Goal: Communication & Community: Connect with others

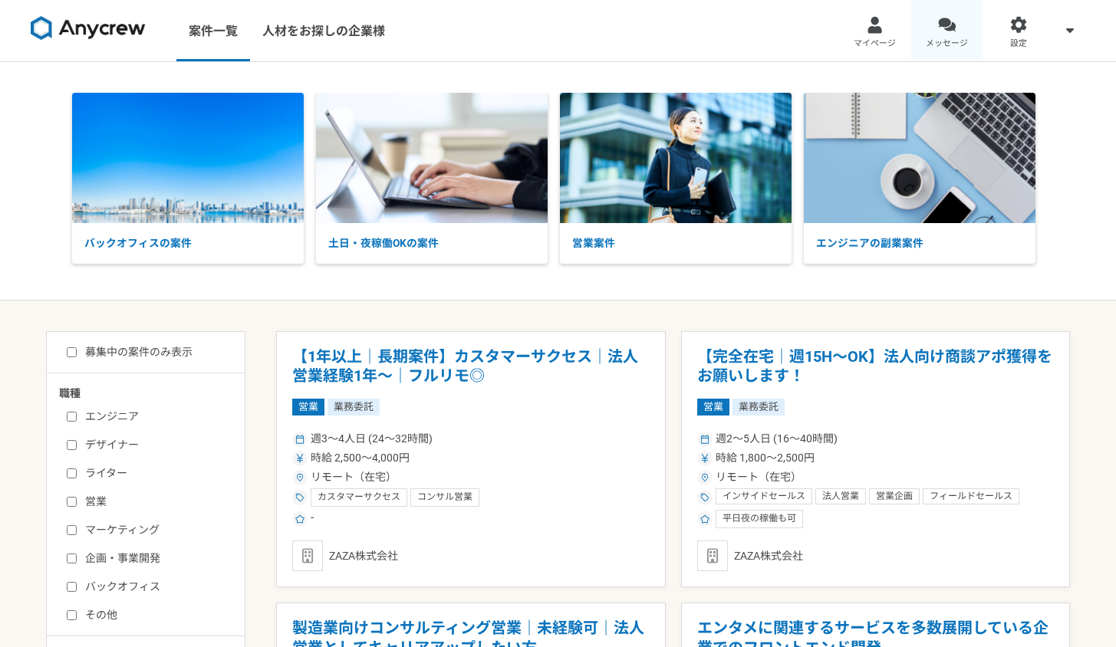
click at [935, 29] on link "メッセージ" at bounding box center [947, 30] width 72 height 61
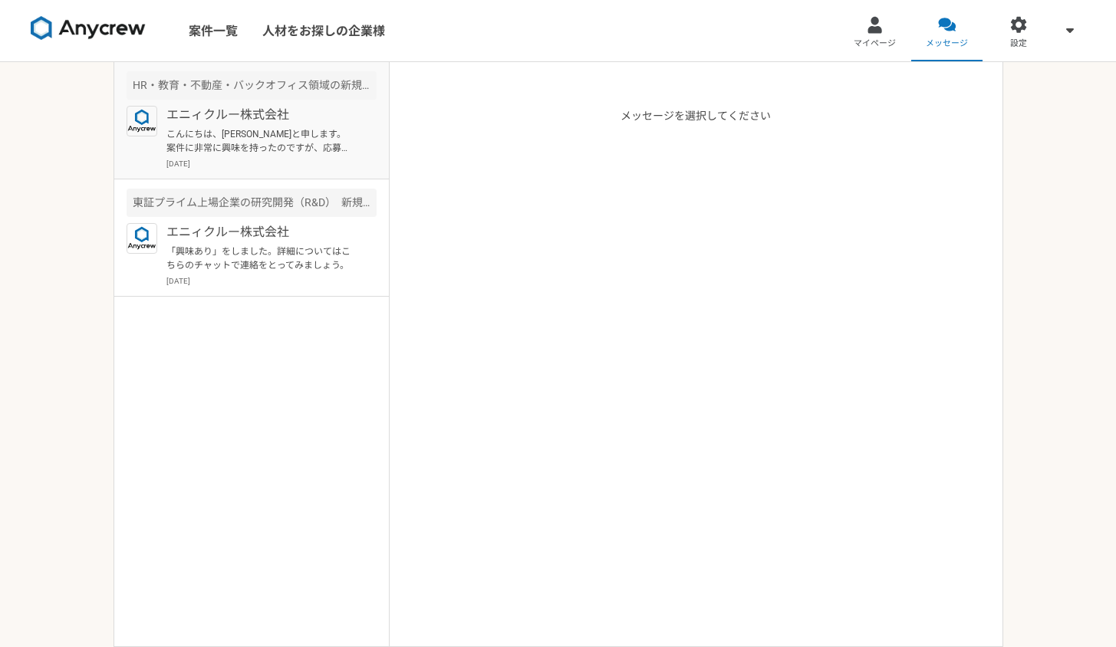
click at [221, 122] on p "エニィクルー株式会社" at bounding box center [260, 115] width 189 height 18
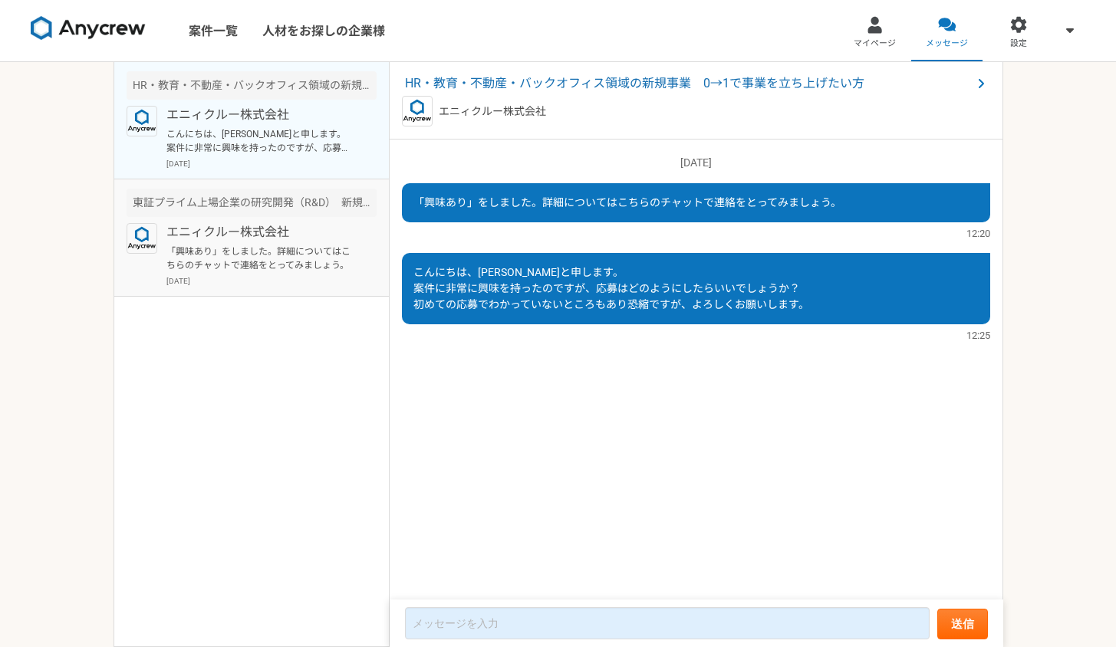
click at [288, 258] on p "「興味あり」をしました。詳細についてはこちらのチャットで連絡をとってみましょう。" at bounding box center [260, 259] width 189 height 28
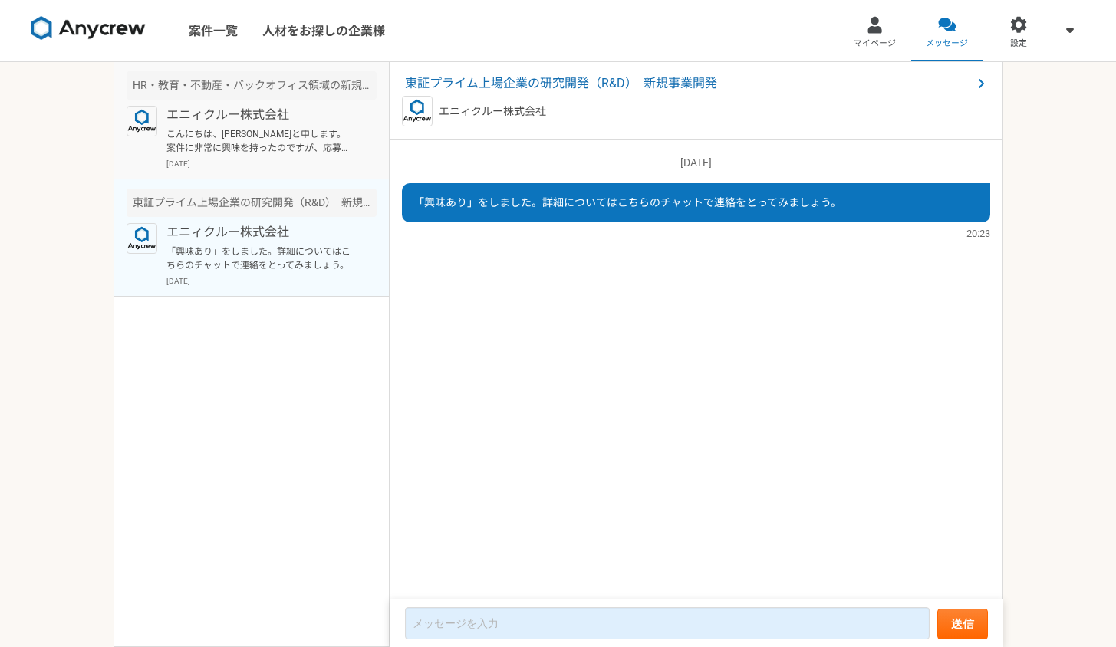
click at [176, 118] on p "エニィクルー株式会社" at bounding box center [260, 115] width 189 height 18
